Goal: Submit feedback/report problem: Submit feedback/report problem

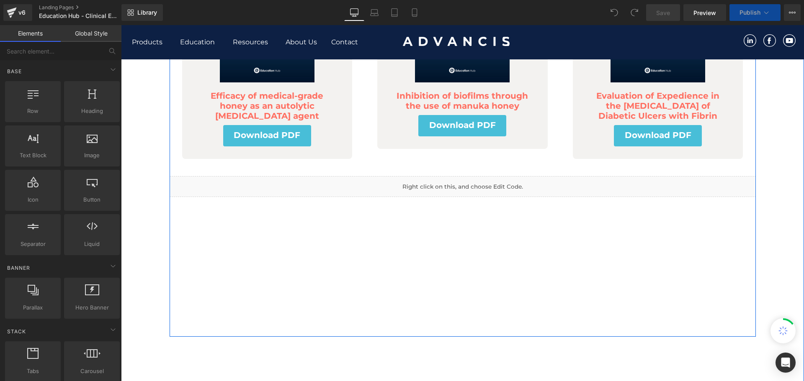
scroll to position [209, 0]
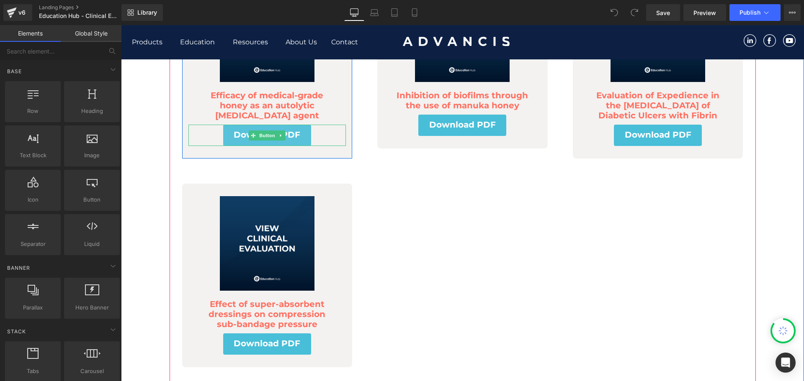
click at [278, 138] on icon at bounding box center [280, 135] width 5 height 5
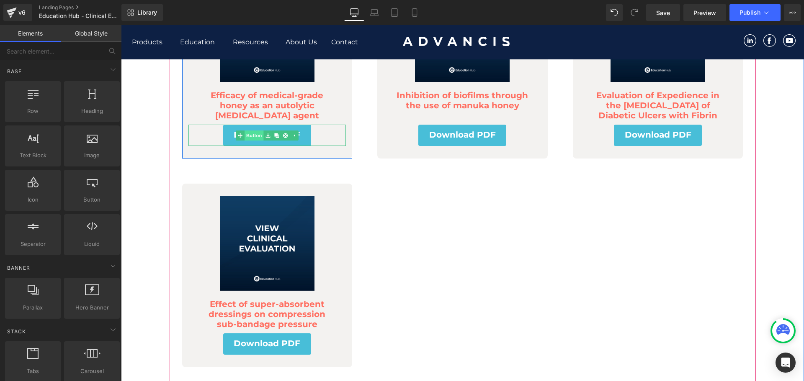
click at [250, 133] on link "Button" at bounding box center [250, 136] width 28 height 10
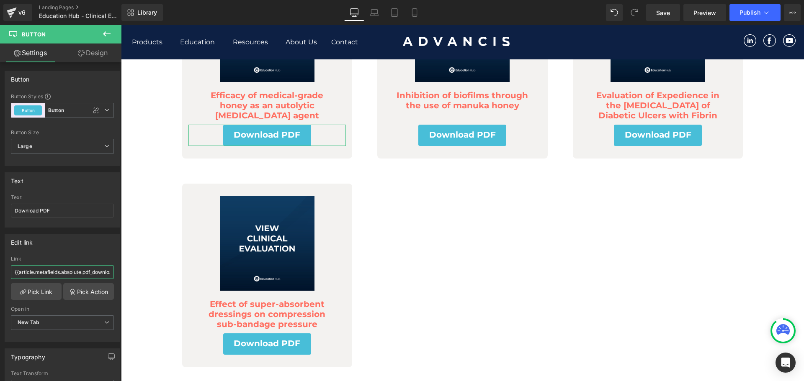
scroll to position [0, 36]
drag, startPoint x: 80, startPoint y: 272, endPoint x: 32, endPoint y: 273, distance: 48.1
click at [32, 273] on input "{{article.metafields.absolute.pdf_download | file_url }}" at bounding box center [62, 272] width 103 height 14
click at [38, 272] on input "{{article.metafields.absolute.pdf_download | file_url }}" at bounding box center [62, 272] width 103 height 14
drag, startPoint x: 57, startPoint y: 273, endPoint x: 40, endPoint y: 272, distance: 16.8
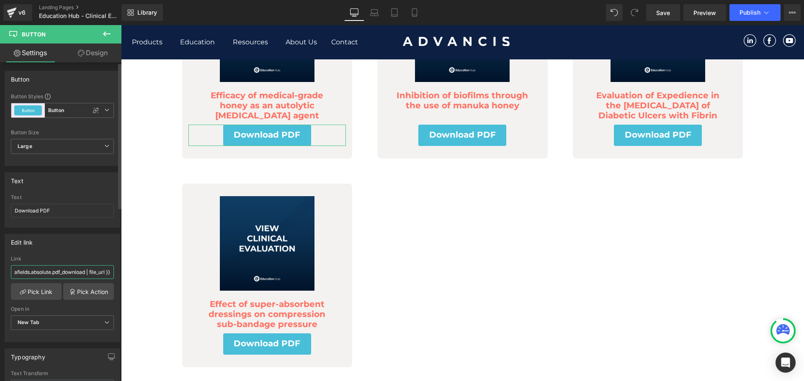
click at [34, 273] on input "{{article.metafields.absolute.pdf_download | file_url }}" at bounding box center [62, 272] width 103 height 14
click at [68, 251] on div "Edit link {{article.metafields.absolute.pdf_download | file_url }} Link {{artic…" at bounding box center [63, 288] width 116 height 108
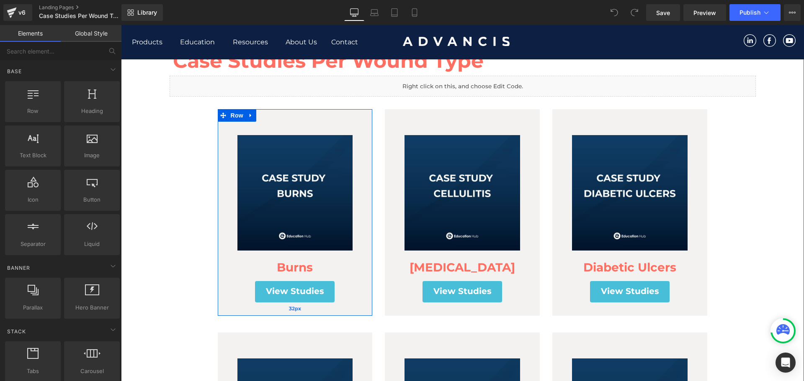
scroll to position [84, 0]
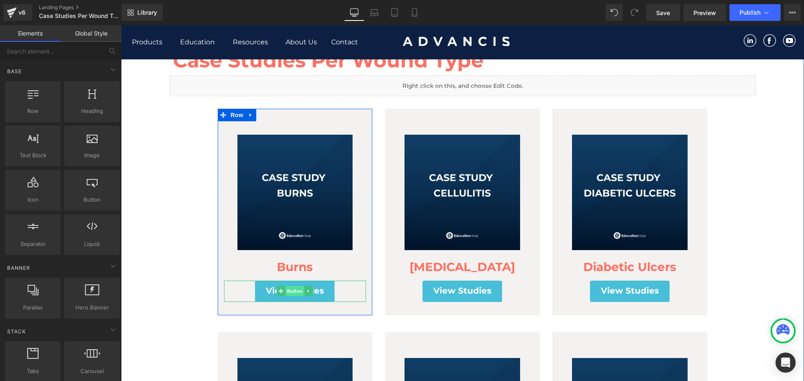
click at [295, 293] on span "Button" at bounding box center [294, 291] width 19 height 10
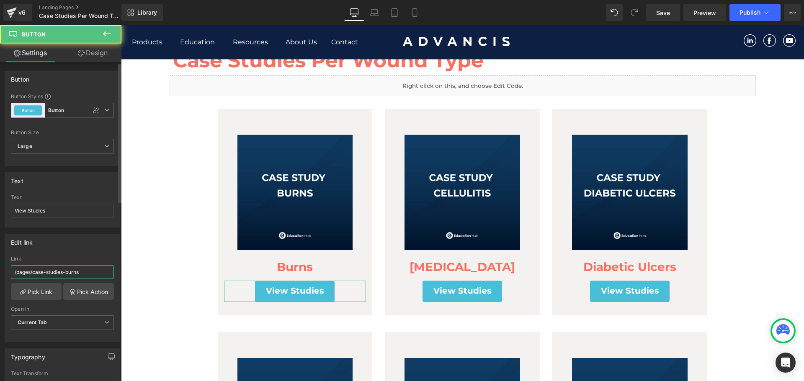
click at [58, 271] on input "/pages/case-studies-burns" at bounding box center [62, 272] width 103 height 14
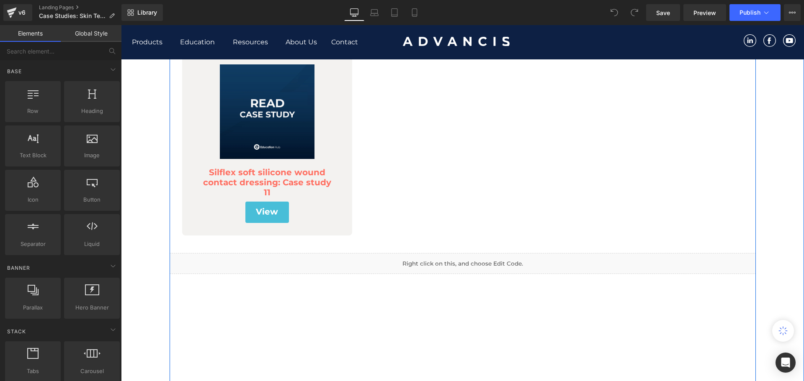
scroll to position [167, 0]
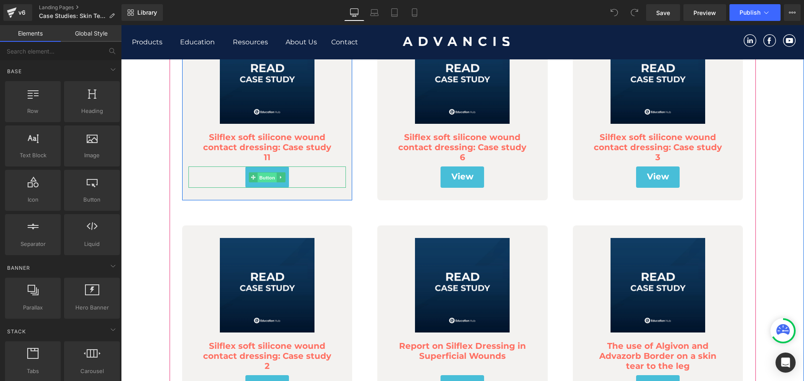
click at [263, 178] on span "Button" at bounding box center [266, 177] width 19 height 10
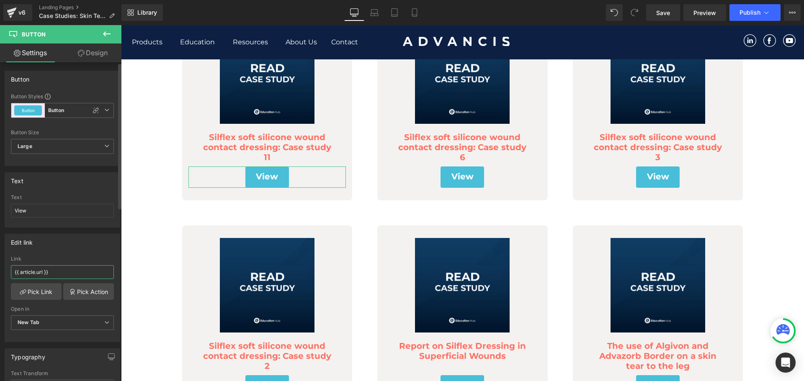
click at [59, 270] on input "{{ article.url }}" at bounding box center [62, 272] width 103 height 14
click at [20, 11] on div "v6" at bounding box center [22, 12] width 10 height 11
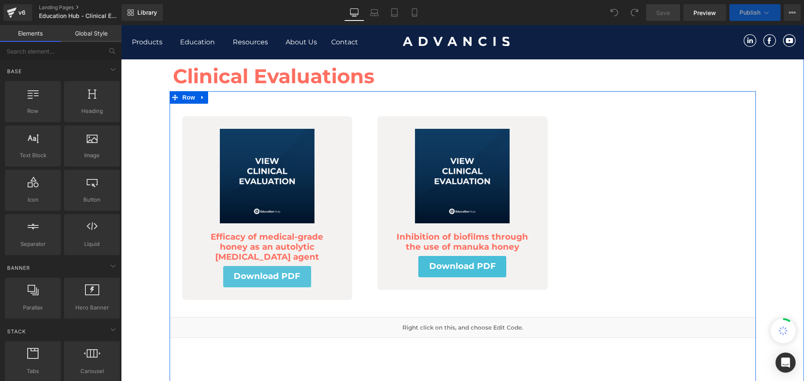
scroll to position [126, 0]
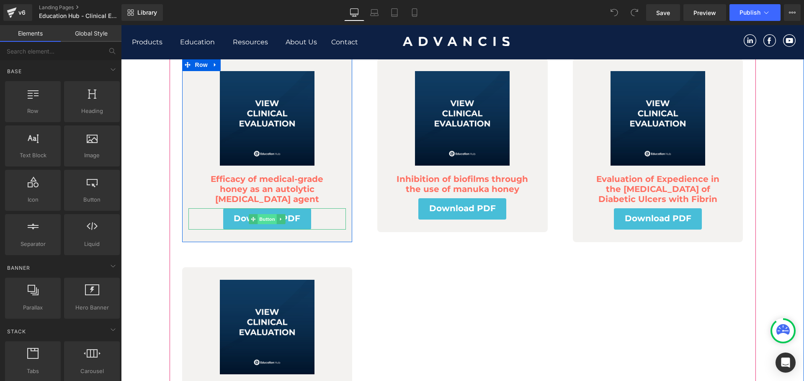
click at [259, 220] on span "Button" at bounding box center [266, 219] width 19 height 10
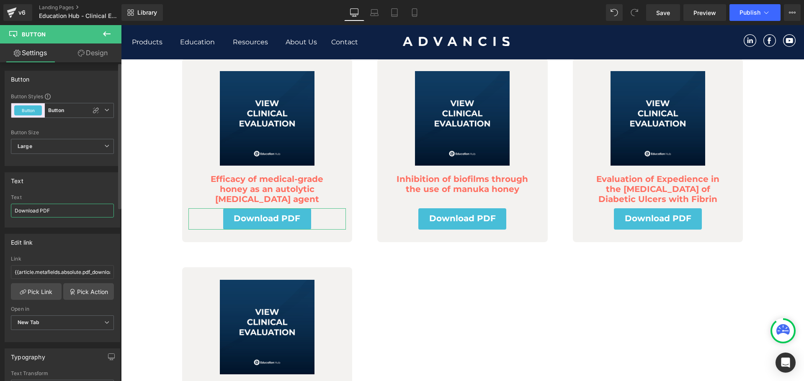
click at [53, 212] on input "Download PDF" at bounding box center [62, 211] width 103 height 14
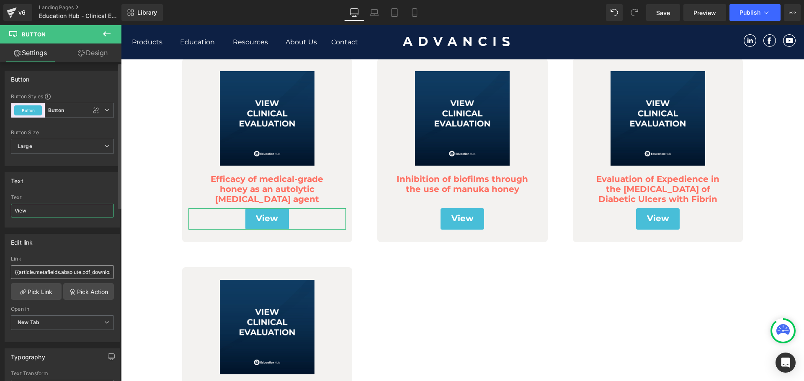
type input "View"
click at [71, 272] on input "{{article.metafields.absolute.pdf_download | file_url }}" at bounding box center [62, 272] width 103 height 14
paste input "article."
type input "{{ article.url }}"
click at [677, 12] on link "Save" at bounding box center [663, 12] width 34 height 17
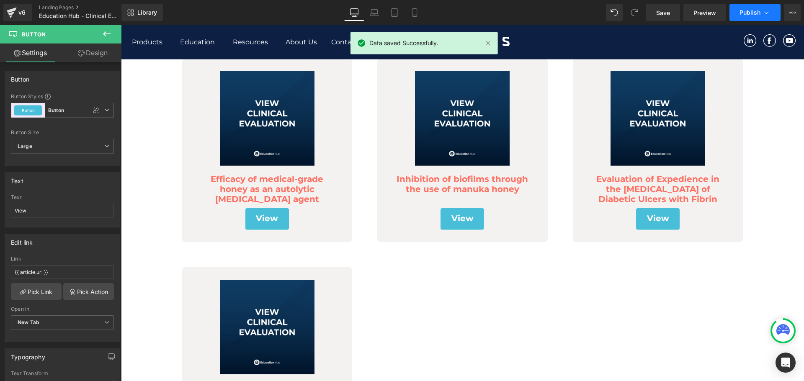
click at [742, 11] on span "Publish" at bounding box center [749, 12] width 21 height 7
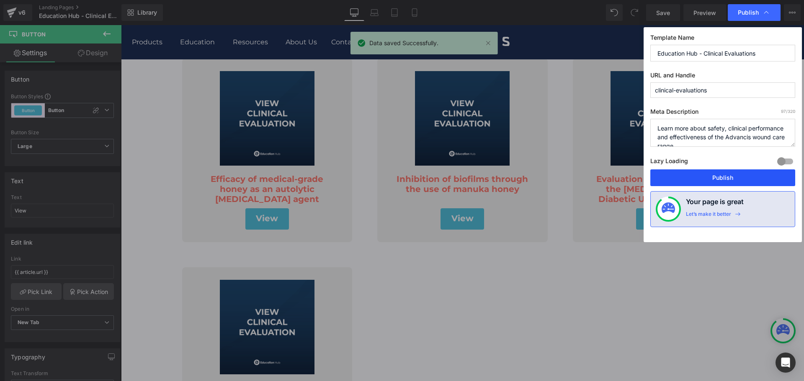
click at [715, 176] on button "Publish" at bounding box center [722, 178] width 145 height 17
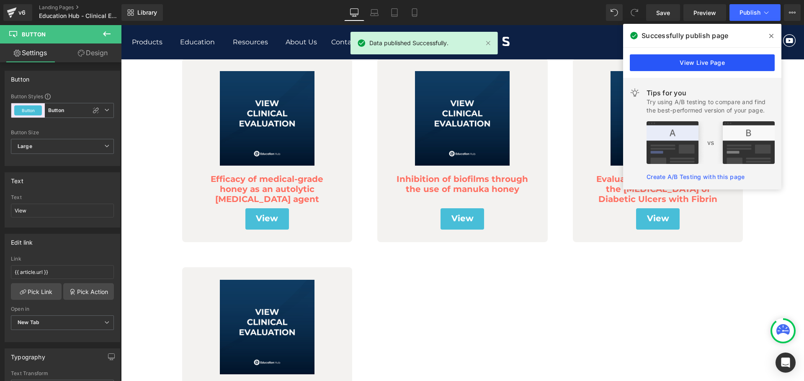
click at [663, 64] on link "View Live Page" at bounding box center [701, 62] width 145 height 17
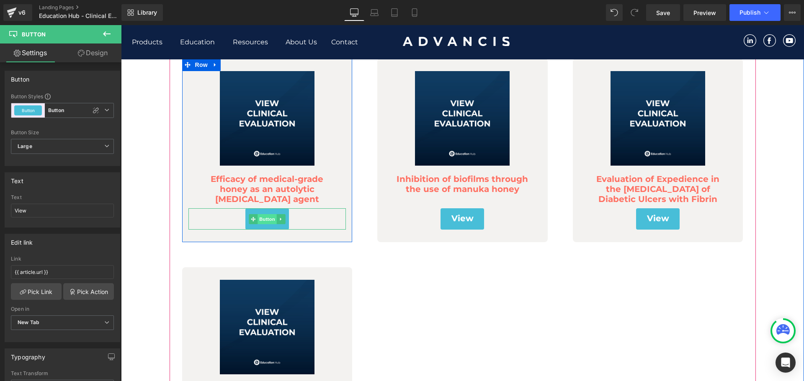
click at [258, 220] on span "Button" at bounding box center [266, 219] width 19 height 10
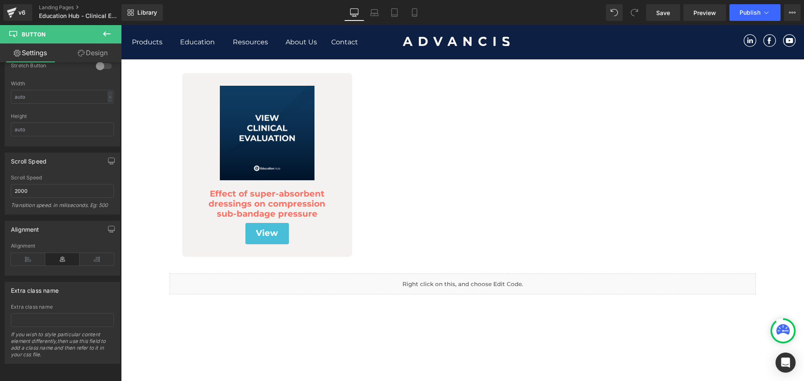
scroll to position [335, 0]
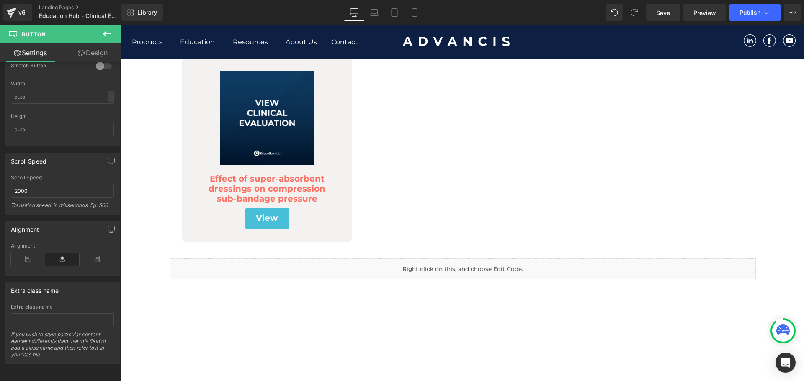
click at [440, 270] on div "Liquid" at bounding box center [463, 269] width 586 height 21
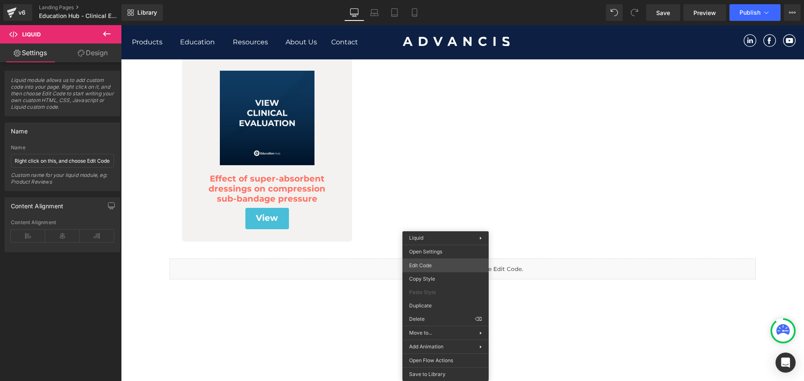
click at [429, 0] on div "Button You are previewing how the will restyle your page. You can not edit Elem…" at bounding box center [402, 0] width 804 height 0
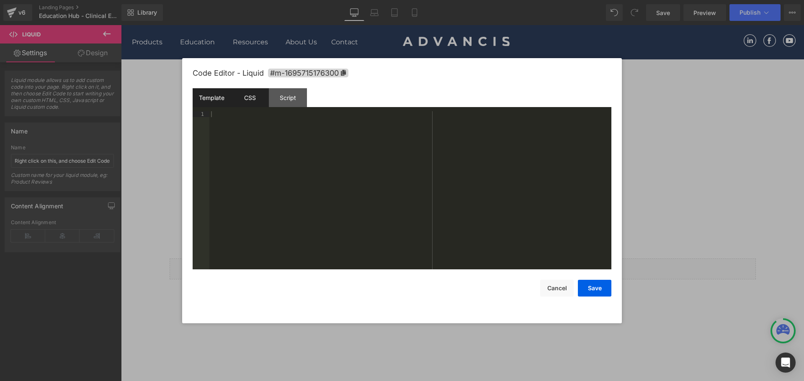
click at [264, 99] on div "CSS" at bounding box center [250, 97] width 38 height 19
click at [281, 97] on div "Script" at bounding box center [288, 97] width 38 height 19
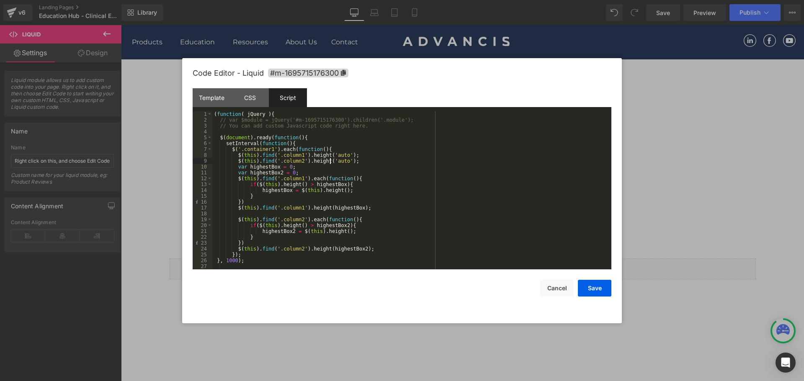
click at [329, 159] on div "( function ( jQuery ) { // var $module = jQuery('#m-1695715176300').children('.…" at bounding box center [410, 196] width 396 height 170
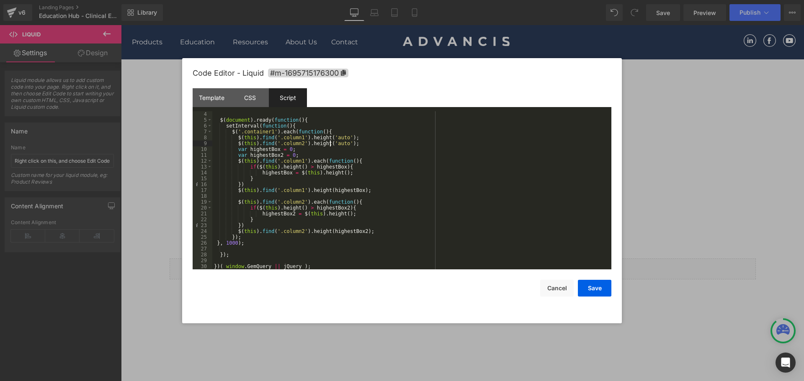
scroll to position [18, 0]
click at [777, 367] on div "Open Intercom Messenger" at bounding box center [785, 363] width 22 height 22
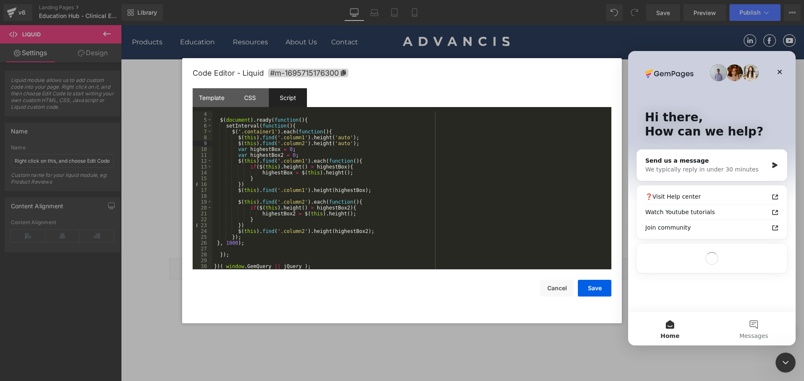
scroll to position [0, 0]
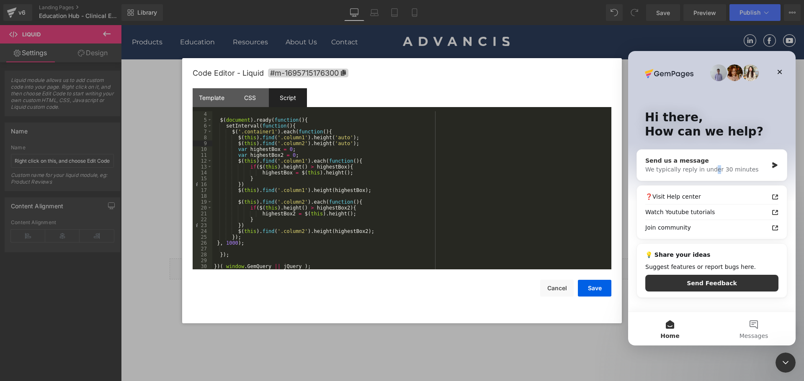
click at [711, 169] on div "We typically reply in under 30 minutes" at bounding box center [706, 169] width 123 height 9
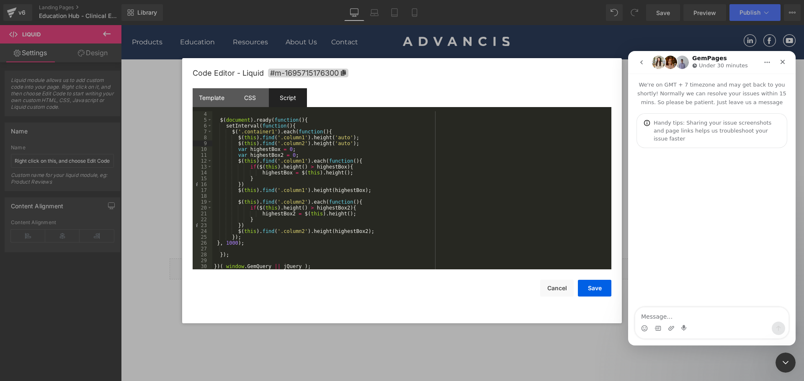
click at [641, 62] on icon "go back" at bounding box center [641, 62] width 3 height 4
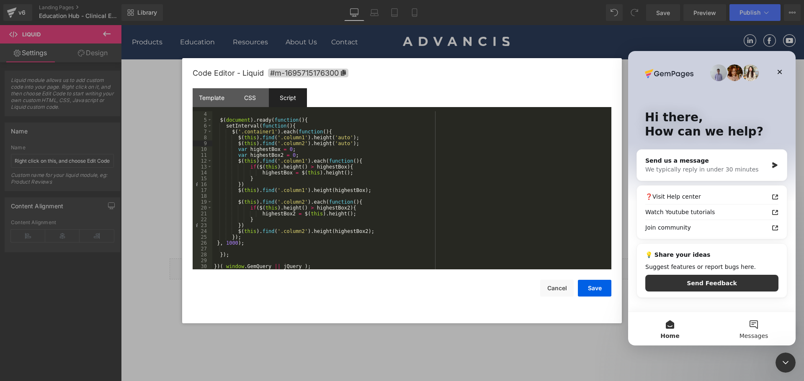
click at [791, 333] on button "Messages" at bounding box center [753, 328] width 84 height 33
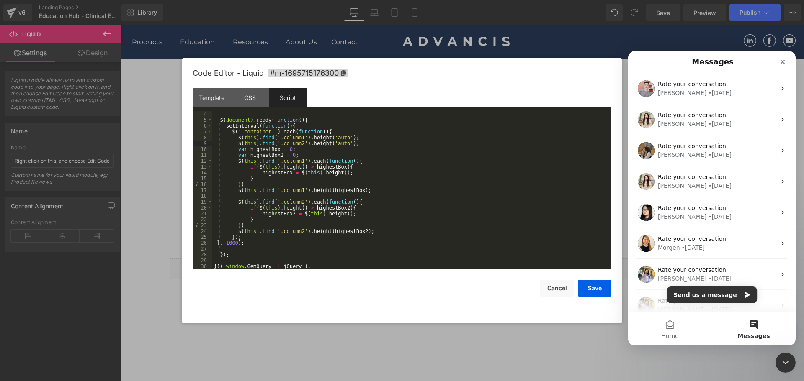
click at [759, 330] on button "Messages" at bounding box center [753, 328] width 84 height 33
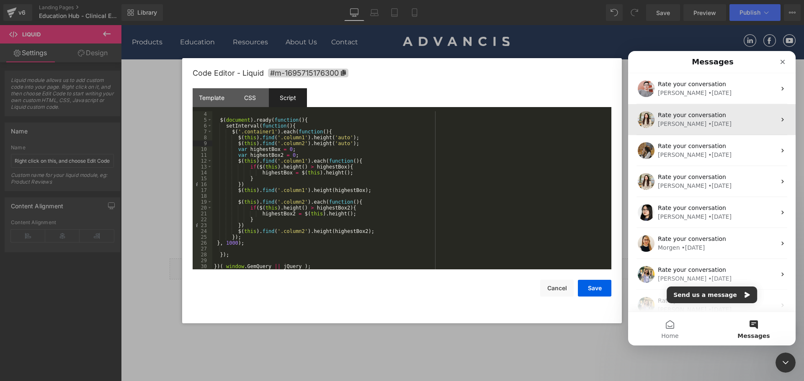
click at [709, 127] on div "[PERSON_NAME] • [DATE]" at bounding box center [716, 124] width 118 height 9
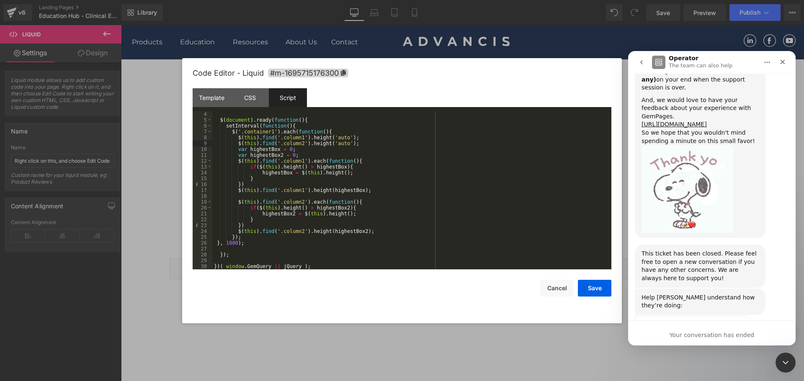
click at [636, 53] on nav "Operator The team can also help" at bounding box center [711, 62] width 167 height 23
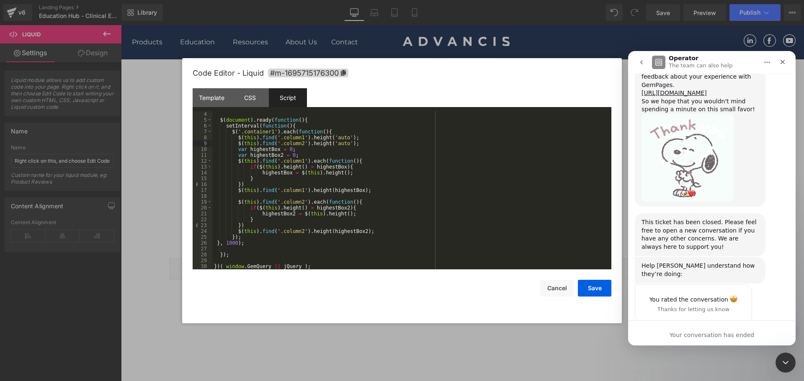
scroll to position [1915, 0]
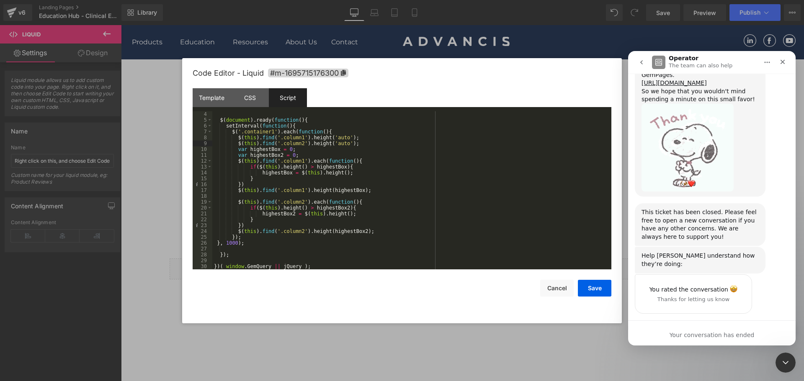
click at [638, 61] on icon "go back" at bounding box center [641, 62] width 7 height 7
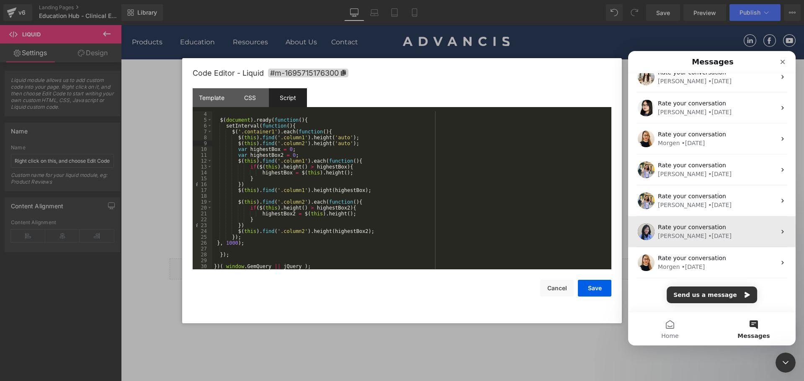
scroll to position [0, 0]
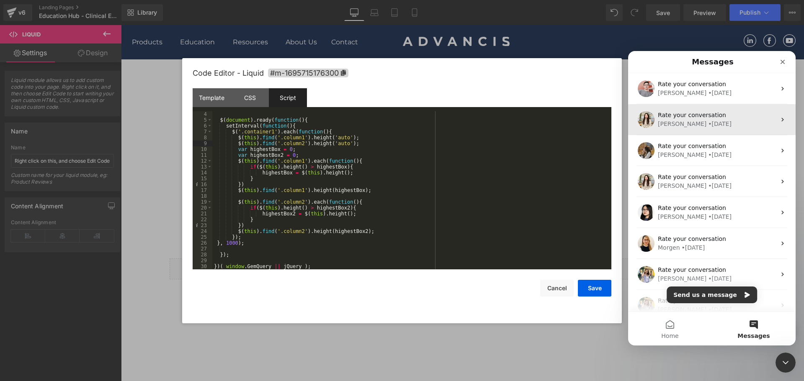
click at [716, 123] on div "[PERSON_NAME] • [DATE]" at bounding box center [716, 124] width 118 height 9
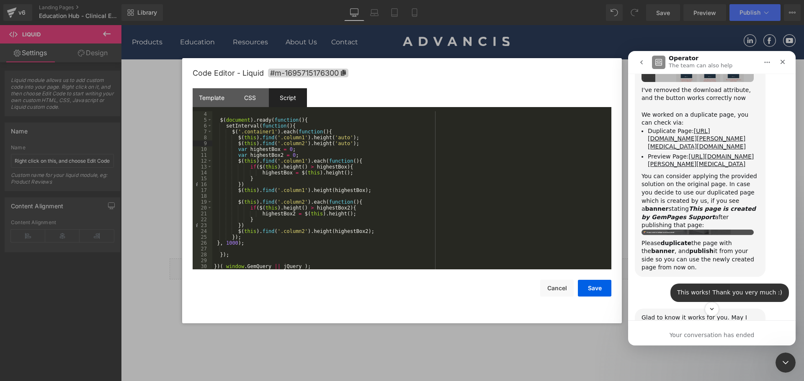
scroll to position [1413, 0]
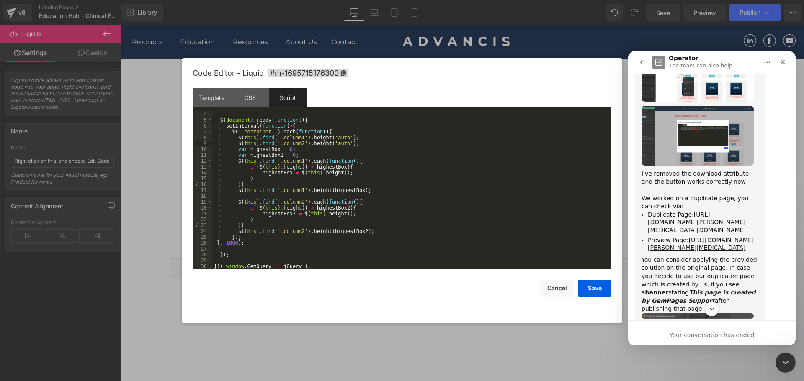
click at [709, 122] on img "Dzung says…" at bounding box center [697, 136] width 112 height 60
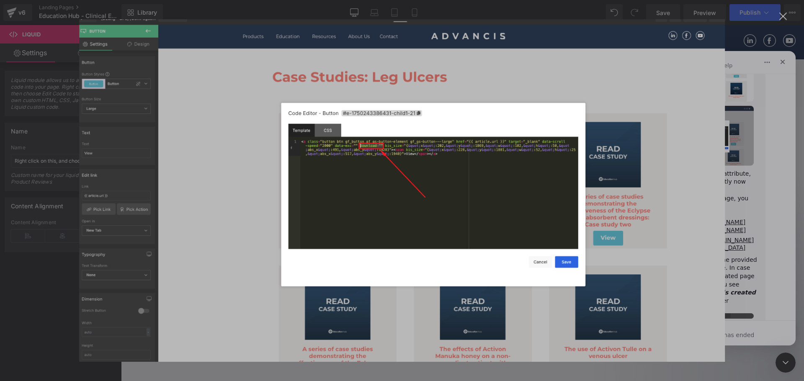
scroll to position [0, 0]
click at [751, 185] on div "Intercom messenger" at bounding box center [402, 190] width 804 height 381
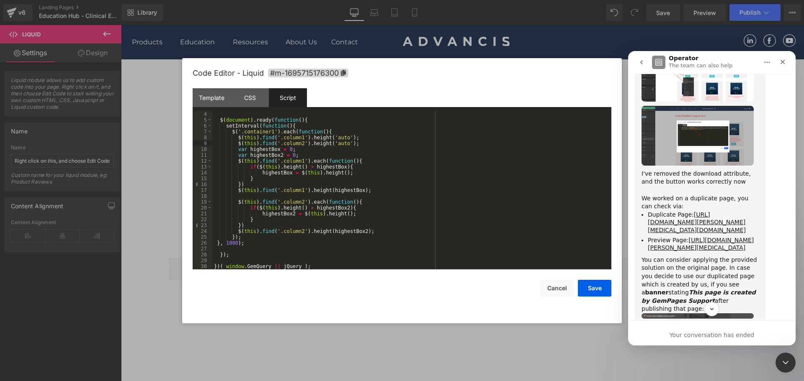
click at [548, 40] on div at bounding box center [402, 178] width 804 height 356
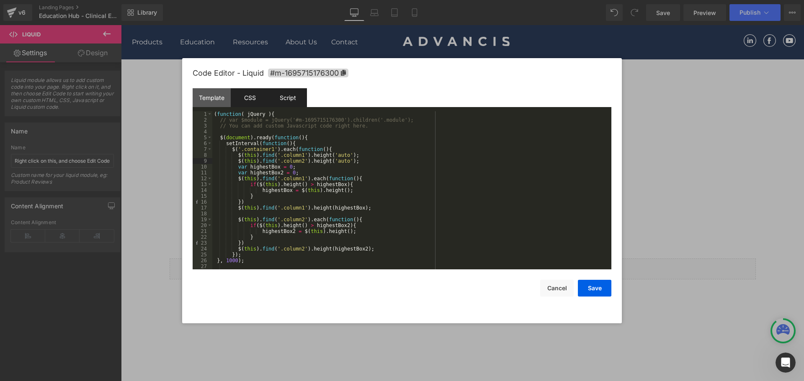
click at [260, 105] on div "CSS" at bounding box center [250, 97] width 38 height 19
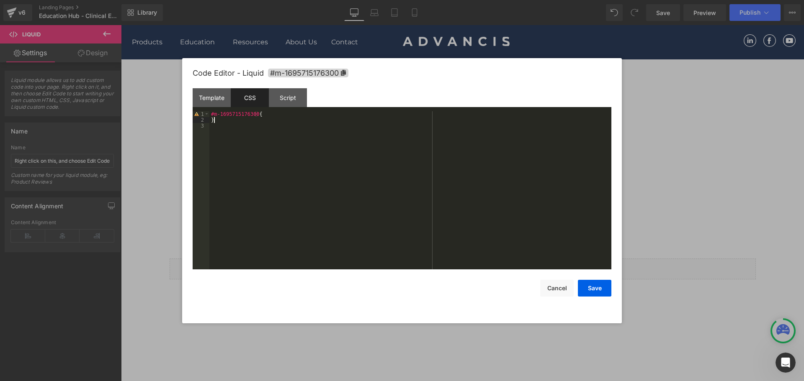
click at [246, 120] on div "#m-1695715176300 { }" at bounding box center [410, 196] width 402 height 170
click at [283, 120] on div "#m-1695715176300 { }" at bounding box center [410, 196] width 402 height 170
click at [298, 92] on div "Script" at bounding box center [288, 97] width 38 height 19
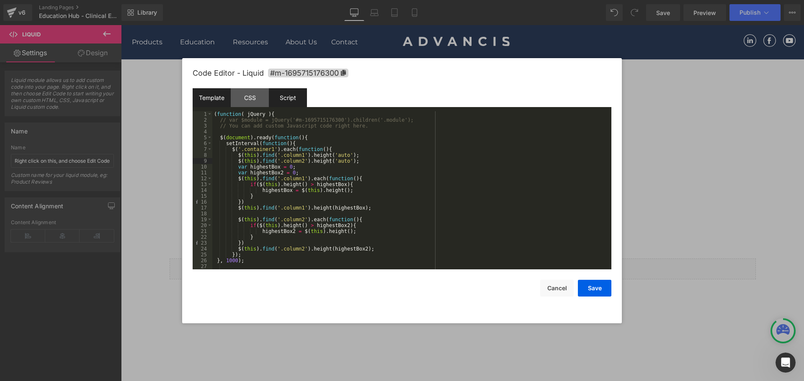
click at [221, 99] on div "Template" at bounding box center [212, 97] width 38 height 19
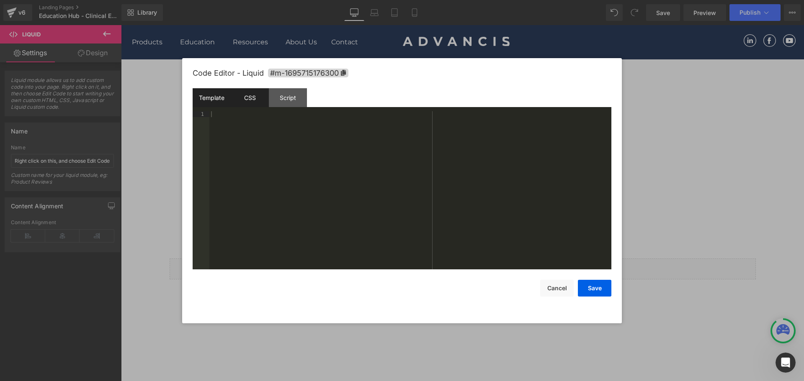
click at [241, 98] on div "CSS" at bounding box center [250, 97] width 38 height 19
click at [212, 98] on div "Template" at bounding box center [212, 97] width 38 height 19
click at [554, 292] on button "Cancel" at bounding box center [556, 288] width 33 height 17
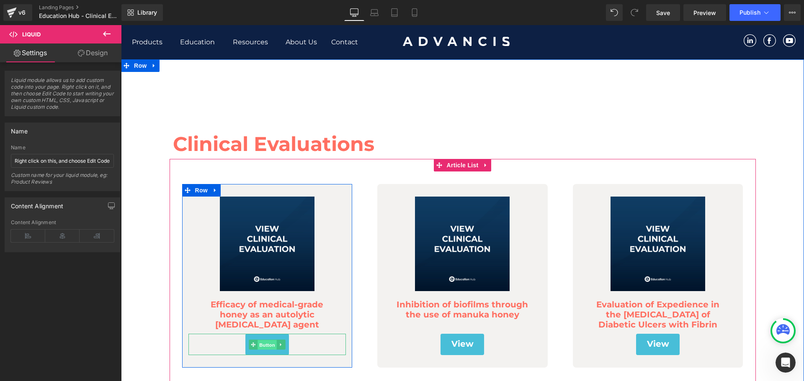
click at [263, 343] on span "Button" at bounding box center [266, 345] width 19 height 10
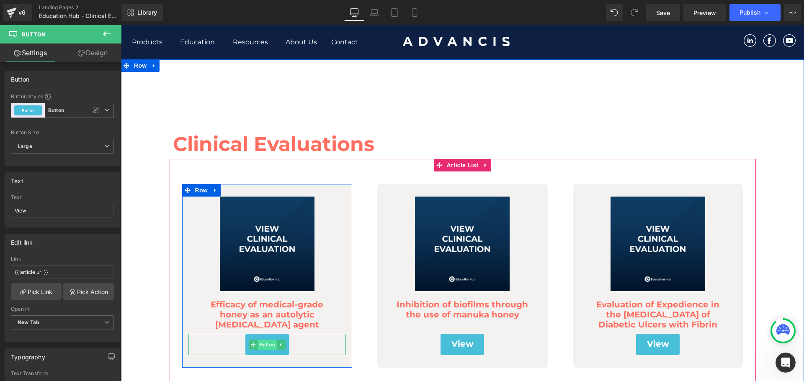
click at [265, 345] on span "Button" at bounding box center [266, 345] width 19 height 10
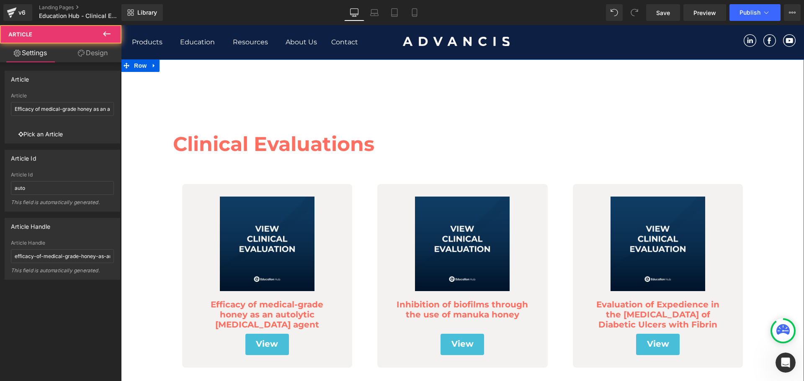
click at [359, 176] on div "(A) Image Efficacy of medical-grade honey as an autolytic [MEDICAL_DATA] agent …" at bounding box center [267, 276] width 195 height 209
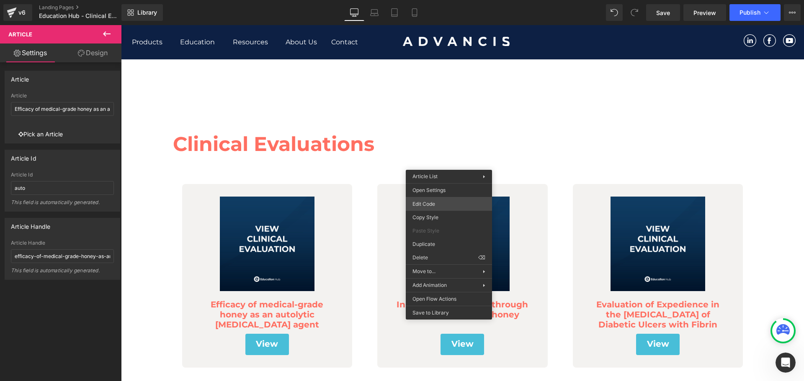
click at [449, 0] on div "Button You are previewing how the will restyle your page. You can not edit Elem…" at bounding box center [402, 0] width 804 height 0
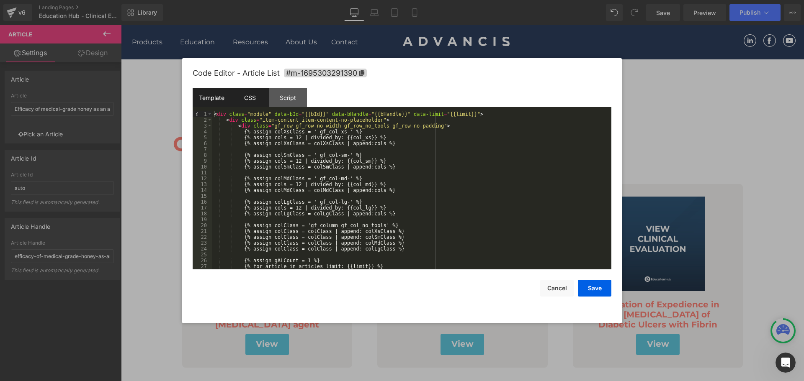
click at [256, 98] on div "CSS" at bounding box center [250, 97] width 38 height 19
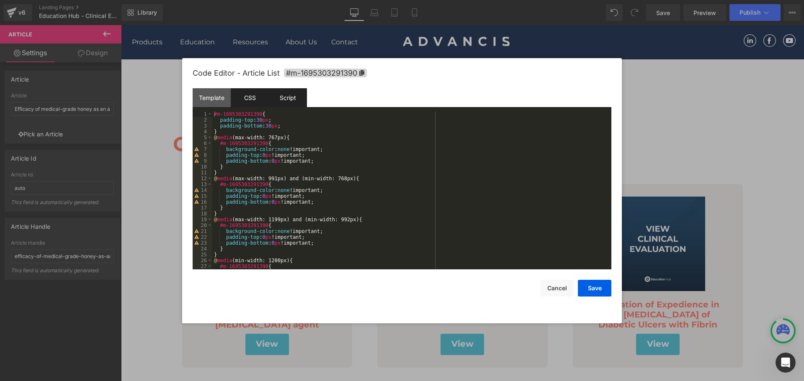
click at [296, 103] on div "Script" at bounding box center [288, 97] width 38 height 19
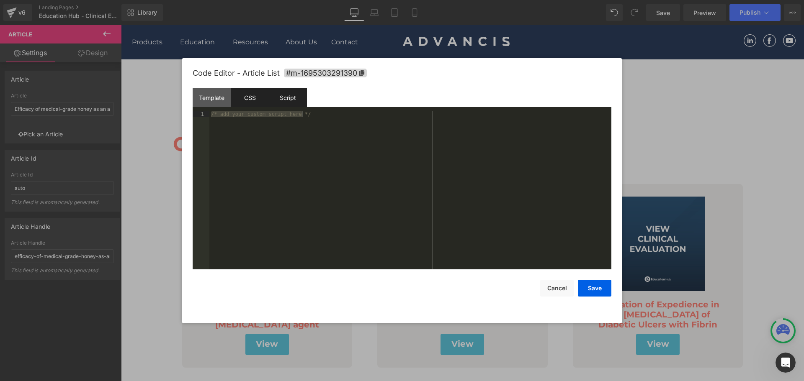
click at [258, 103] on div "CSS" at bounding box center [250, 97] width 38 height 19
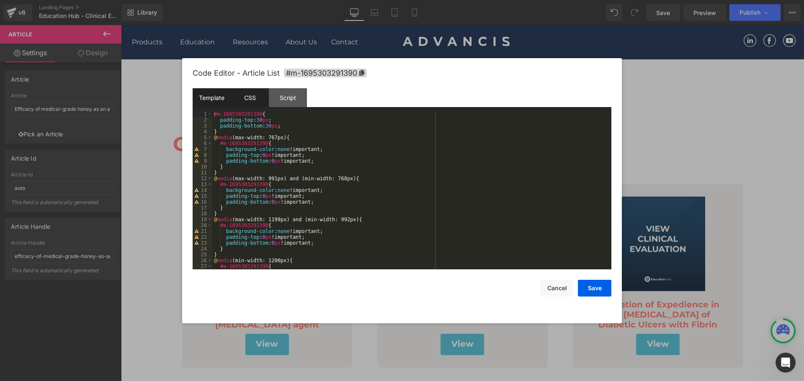
click at [209, 98] on div "Template" at bounding box center [212, 97] width 38 height 19
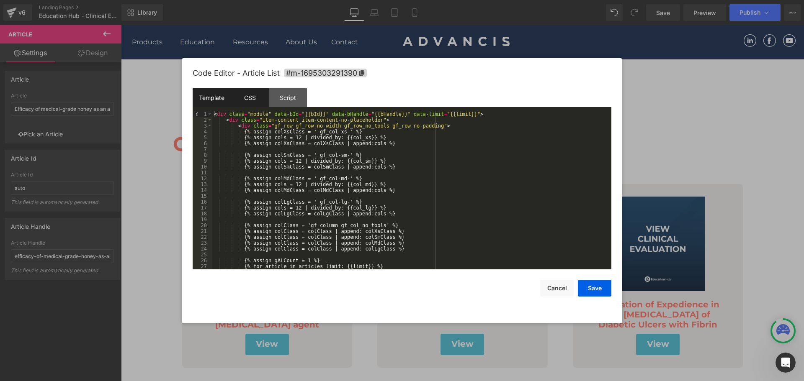
click at [255, 105] on div "CSS" at bounding box center [250, 97] width 38 height 19
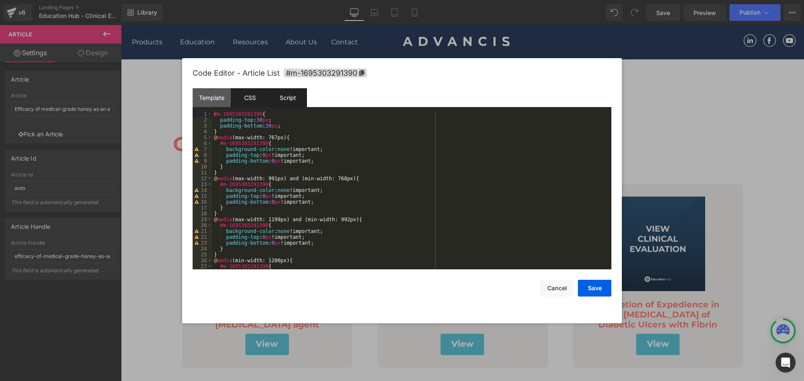
click at [277, 96] on div "Script" at bounding box center [288, 97] width 38 height 19
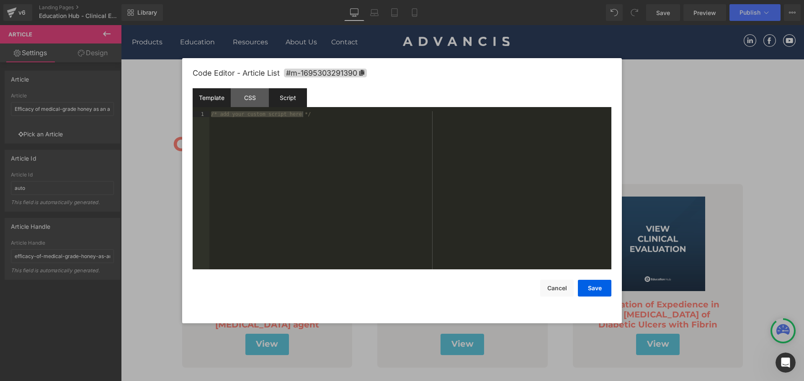
click at [211, 100] on div "Template" at bounding box center [212, 97] width 38 height 19
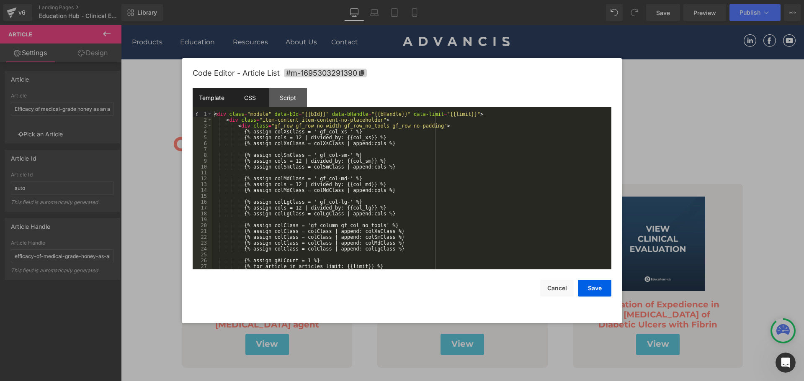
click at [259, 105] on div "CSS" at bounding box center [250, 97] width 38 height 19
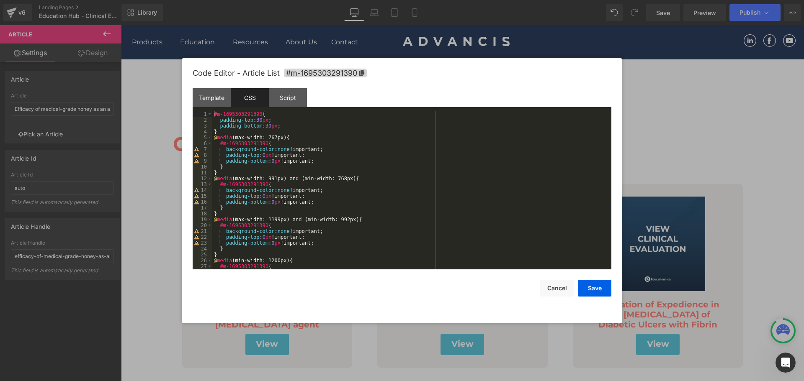
click at [136, 194] on div at bounding box center [402, 190] width 804 height 381
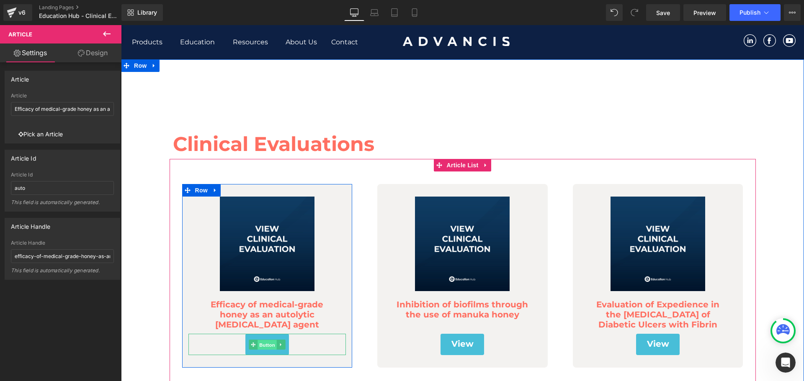
click at [258, 342] on span "Button" at bounding box center [266, 345] width 19 height 10
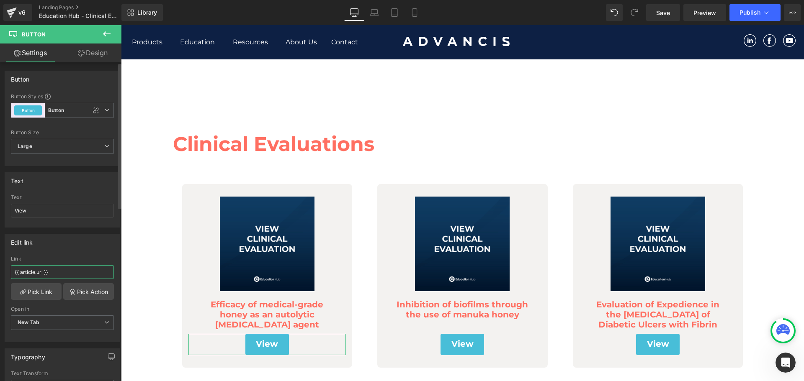
click at [67, 277] on input "{{ article.url }}" at bounding box center [62, 272] width 103 height 14
click at [84, 289] on link "Pick Action" at bounding box center [88, 291] width 51 height 17
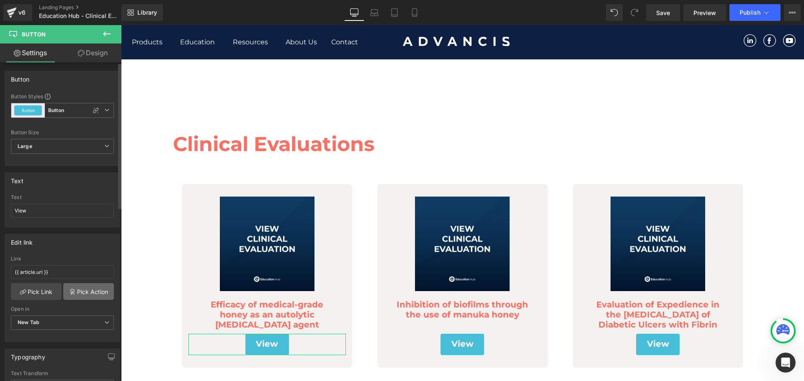
click at [71, 296] on link "Pick Action" at bounding box center [88, 291] width 51 height 17
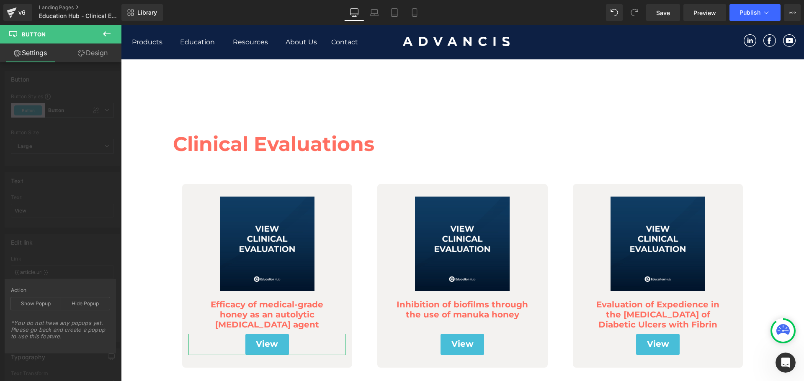
click at [83, 229] on div "Edit link {{ article.url }} Link {{ article.url }} Pick Link Pick Action Curren…" at bounding box center [62, 285] width 125 height 115
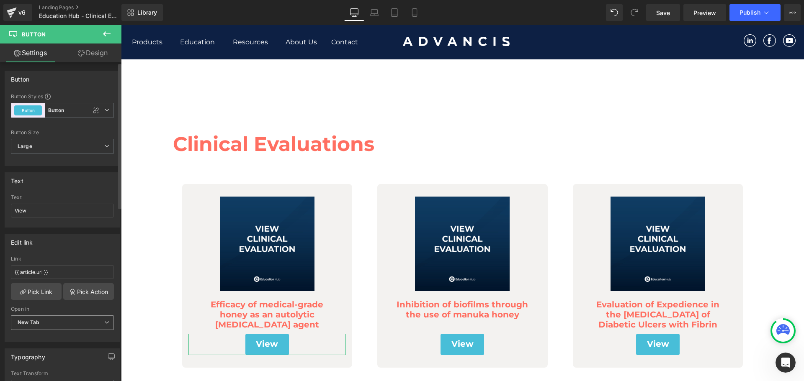
click at [46, 323] on span "New Tab" at bounding box center [62, 323] width 103 height 15
click at [42, 336] on div "Current Tab" at bounding box center [37, 338] width 29 height 6
click at [653, 12] on link "Save" at bounding box center [663, 12] width 34 height 17
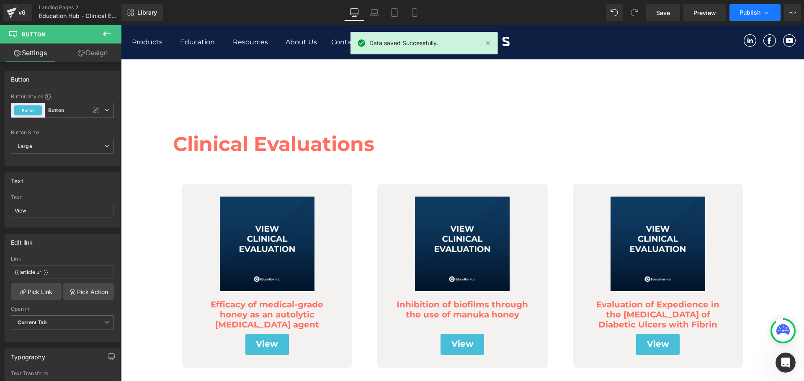
click at [737, 13] on button "Publish" at bounding box center [754, 12] width 51 height 17
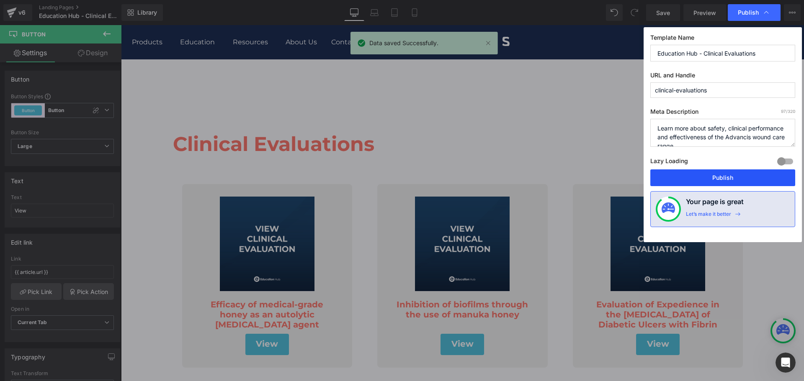
click at [703, 175] on button "Publish" at bounding box center [722, 178] width 145 height 17
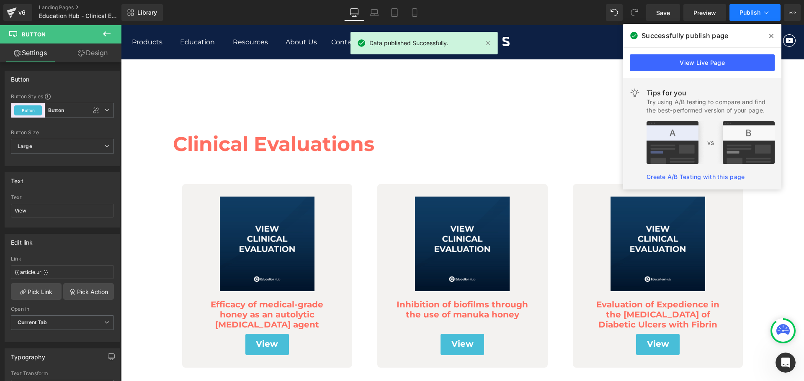
click at [763, 15] on icon at bounding box center [766, 12] width 8 height 8
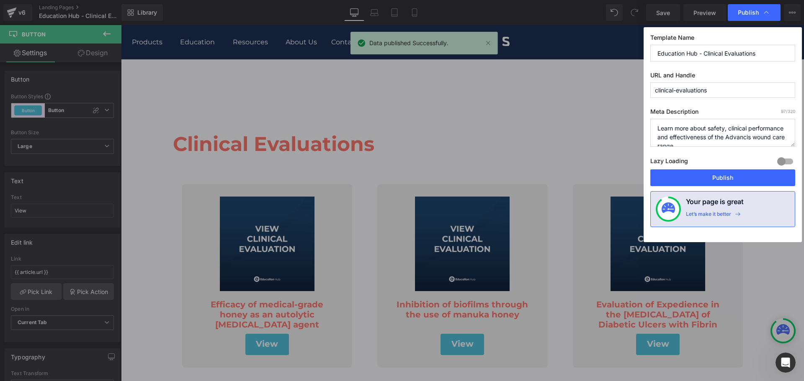
click at [763, 15] on icon at bounding box center [766, 12] width 8 height 8
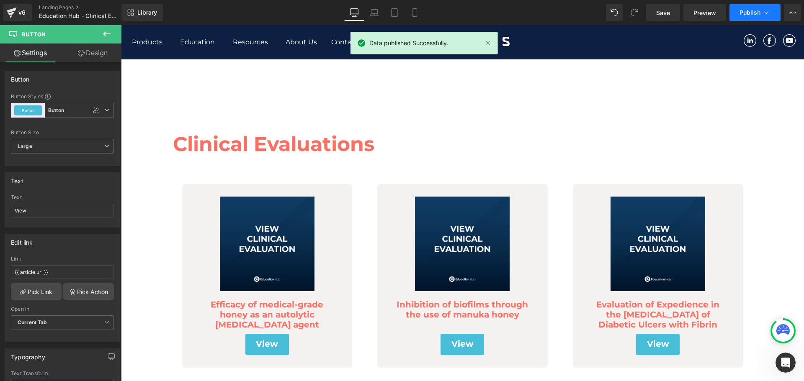
click at [760, 11] on button "Publish" at bounding box center [754, 12] width 51 height 17
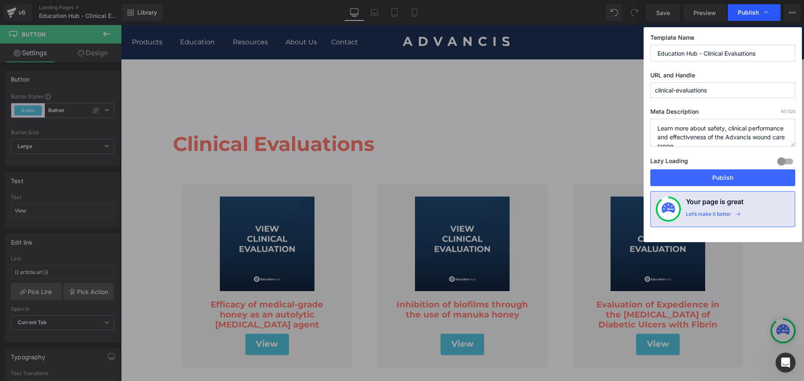
click at [752, 15] on span "Publish" at bounding box center [747, 13] width 21 height 8
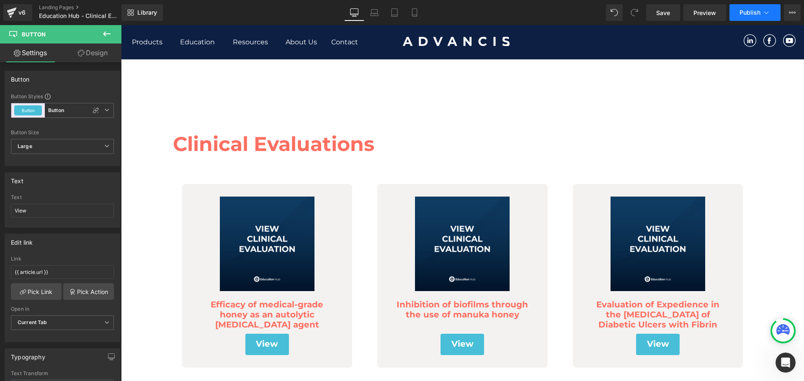
click at [756, 12] on span "Publish" at bounding box center [749, 12] width 21 height 7
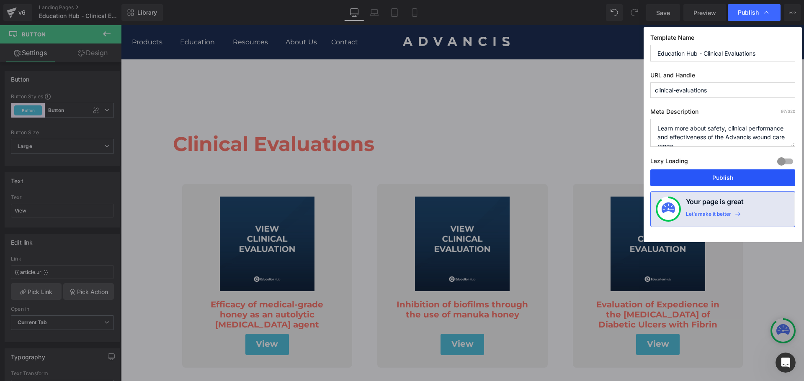
click at [726, 185] on button "Publish" at bounding box center [722, 178] width 145 height 17
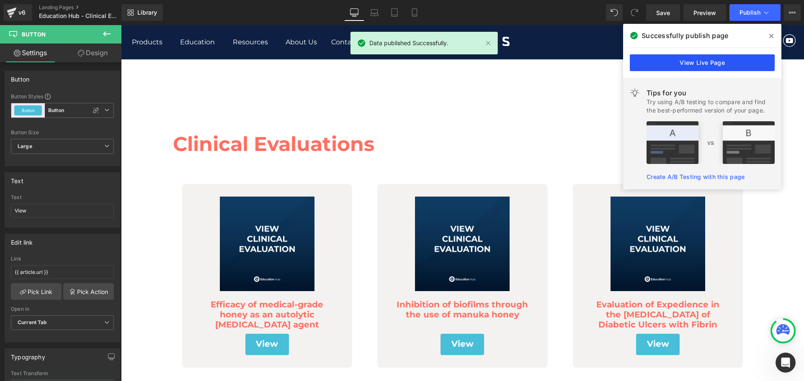
click at [707, 65] on link "View Live Page" at bounding box center [701, 62] width 145 height 17
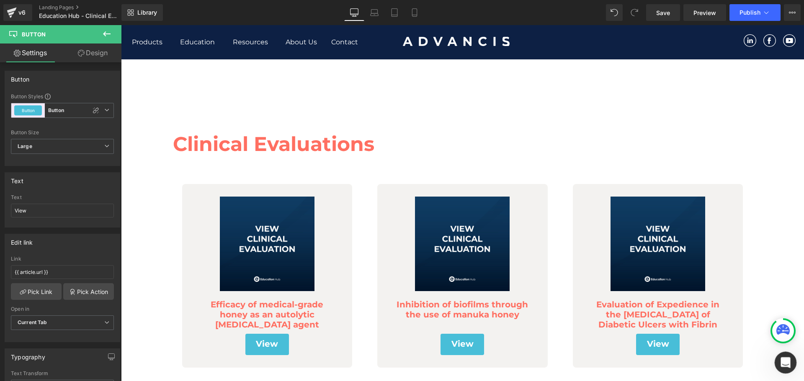
click at [785, 359] on icon "Open Intercom Messenger" at bounding box center [784, 362] width 14 height 14
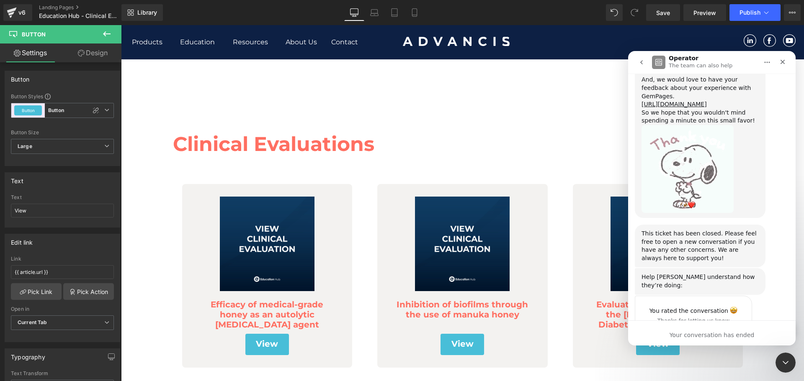
scroll to position [1915, 0]
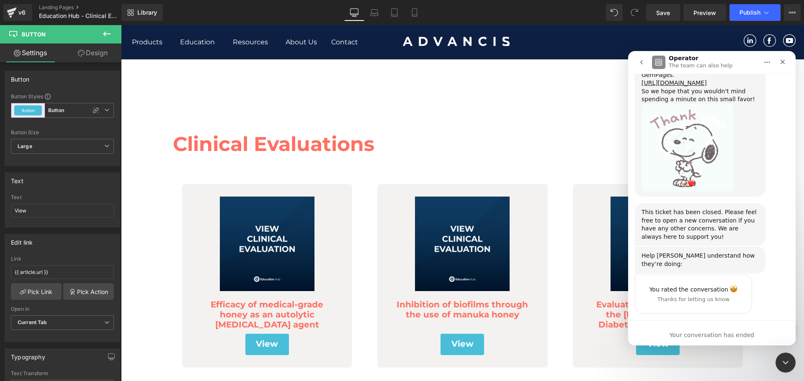
click at [642, 66] on button "go back" at bounding box center [641, 62] width 16 height 16
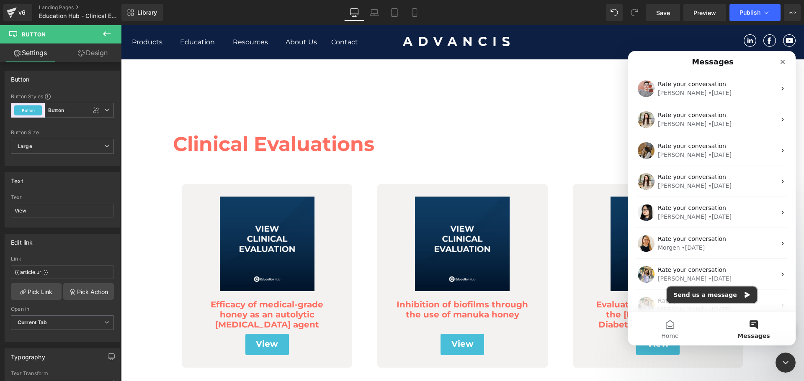
click at [722, 295] on button "Send us a message" at bounding box center [711, 295] width 90 height 17
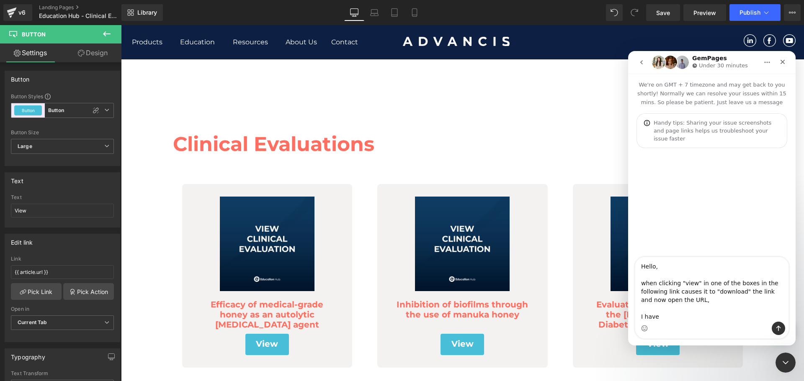
type textarea "Hello, when clicking "view" in one of the boxes in the following link causes it…"
click at [83, 273] on div at bounding box center [402, 178] width 804 height 356
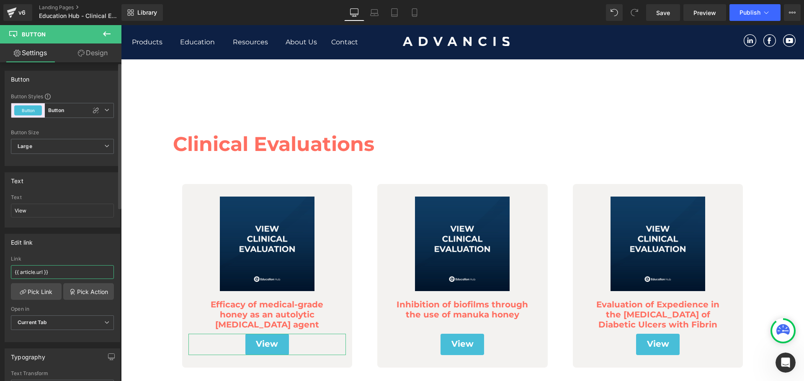
click at [82, 269] on input "{{ article.url }}" at bounding box center [62, 272] width 103 height 14
drag, startPoint x: 1551, startPoint y: 705, endPoint x: 784, endPoint y: 357, distance: 842.3
click at [784, 355] on icon "Open Intercom Messenger" at bounding box center [784, 362] width 14 height 14
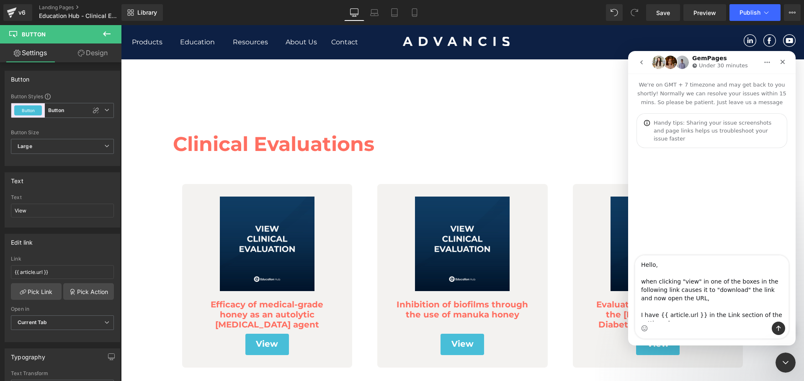
scroll to position [5, 0]
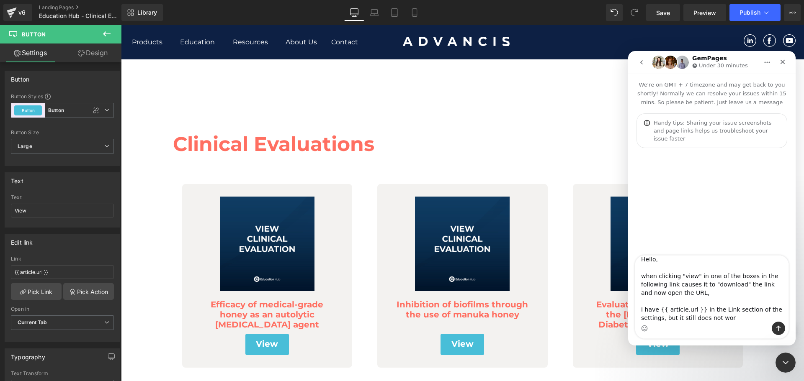
type textarea "Hello, when clicking "view" in one of the boxes in the following link causes it…"
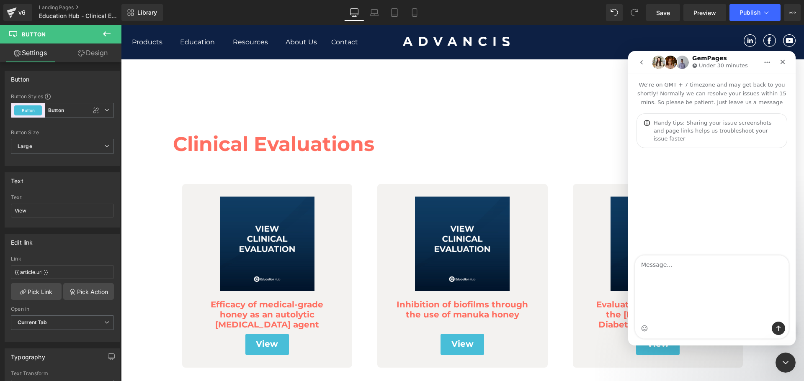
scroll to position [0, 0]
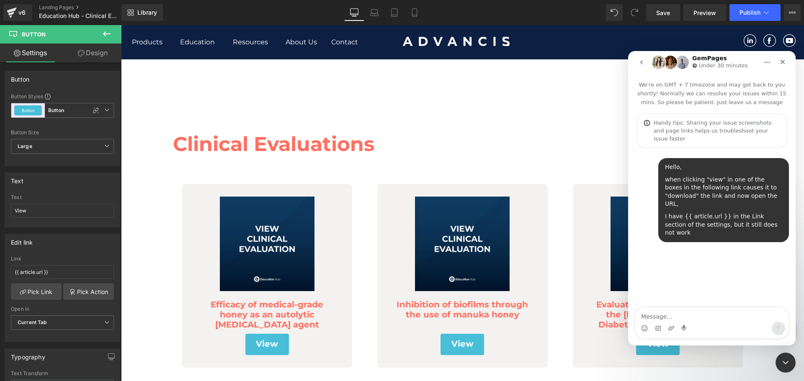
click at [388, 159] on div at bounding box center [402, 178] width 804 height 356
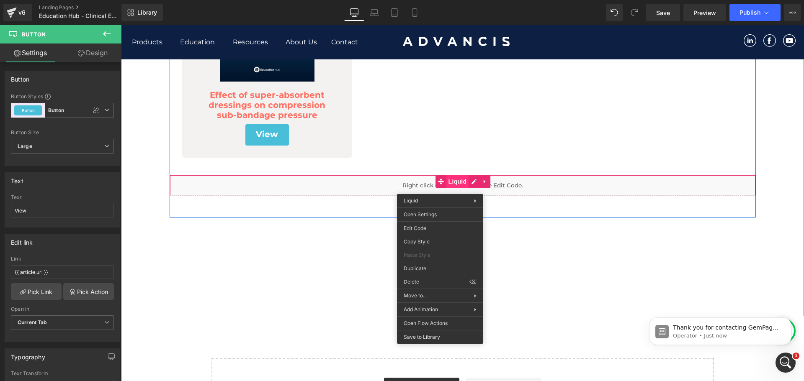
click at [458, 184] on div "Liquid" at bounding box center [463, 185] width 586 height 21
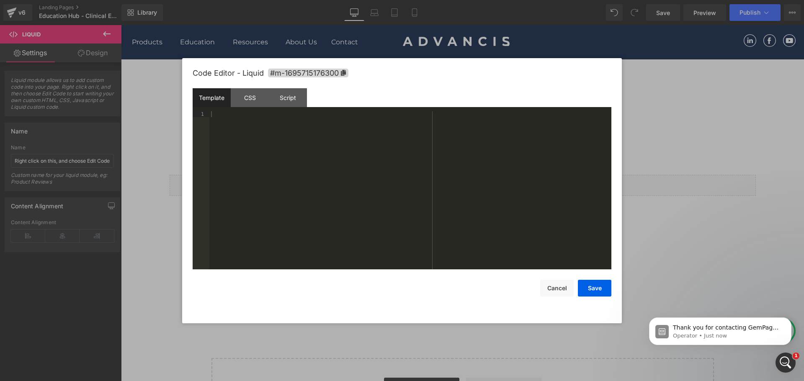
click at [440, 0] on div "Liquid You are previewing how the will restyle your page. You can not edit Elem…" at bounding box center [402, 0] width 804 height 0
click at [252, 97] on div "CSS" at bounding box center [250, 97] width 38 height 19
click at [298, 97] on div "Script" at bounding box center [288, 97] width 38 height 19
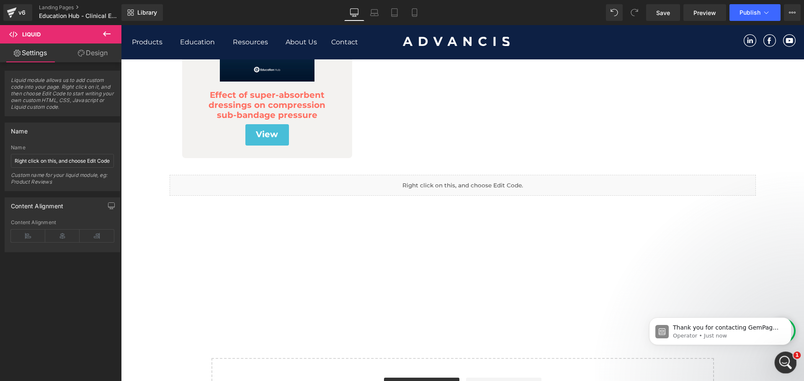
drag, startPoint x: 1549, startPoint y: 710, endPoint x: 780, endPoint y: 357, distance: 846.1
click at [779, 357] on div "Open Intercom Messenger" at bounding box center [784, 362] width 28 height 28
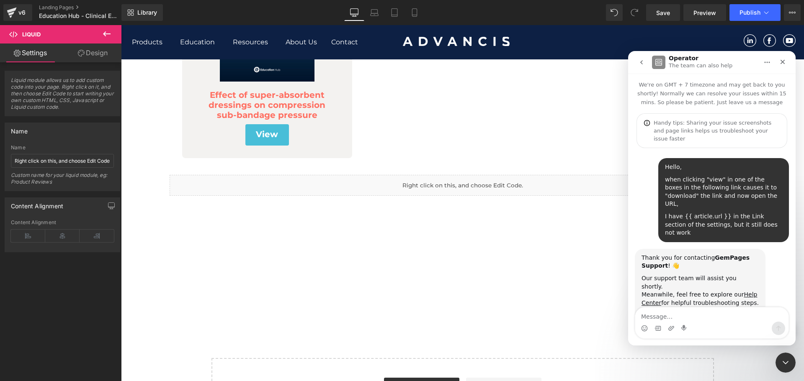
click at [713, 320] on textarea "Message…" at bounding box center [711, 315] width 153 height 14
type textarea "[URL][DOMAIN_NAME][DOMAIN_NAME]"
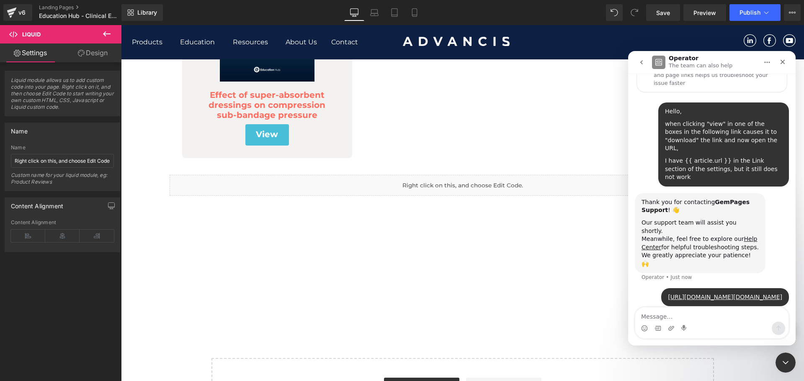
click at [379, 271] on div at bounding box center [402, 178] width 804 height 356
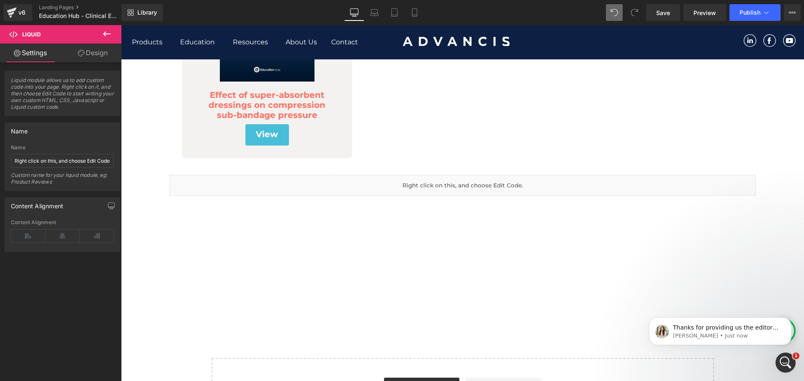
scroll to position [254, 0]
click at [700, 333] on p "[PERSON_NAME] • 1m ago" at bounding box center [727, 336] width 108 height 8
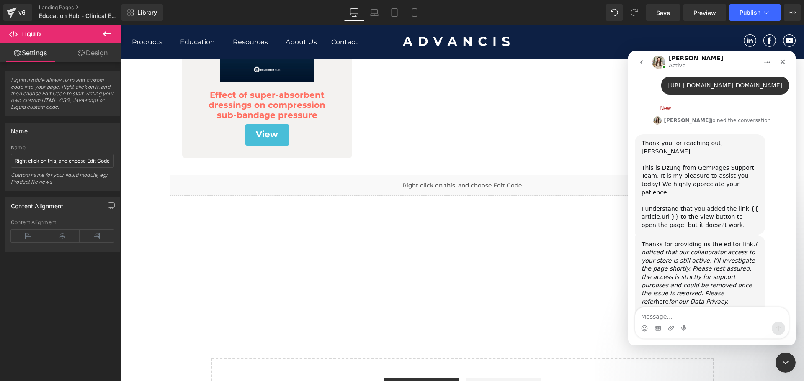
scroll to position [268, 0]
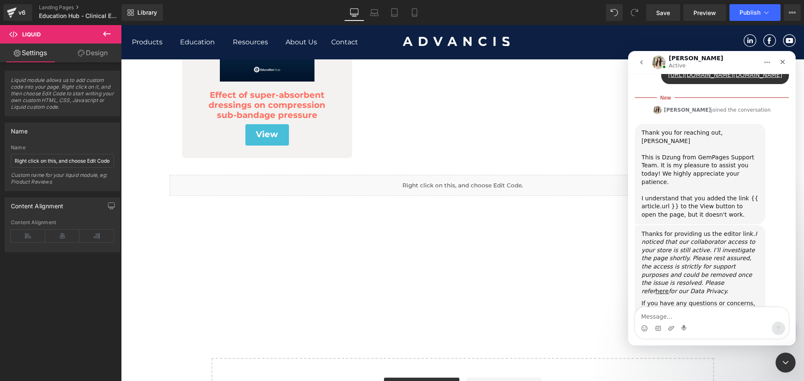
click at [687, 319] on textarea "Message…" at bounding box center [711, 315] width 153 height 14
